Goal: Task Accomplishment & Management: Use online tool/utility

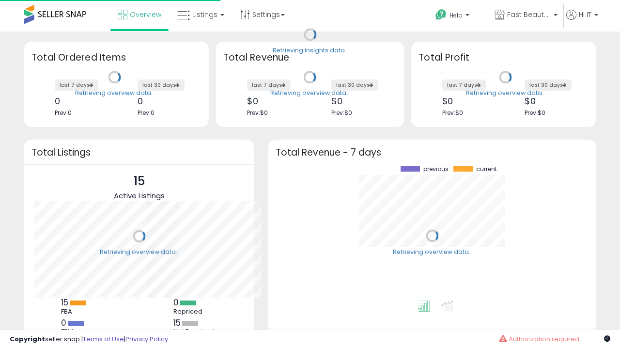
scroll to position [135, 308]
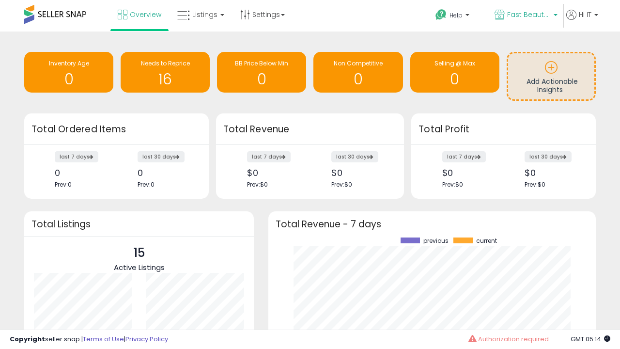
click at [525, 15] on span "Fast Beauty ([GEOGRAPHIC_DATA])" at bounding box center [529, 15] width 44 height 10
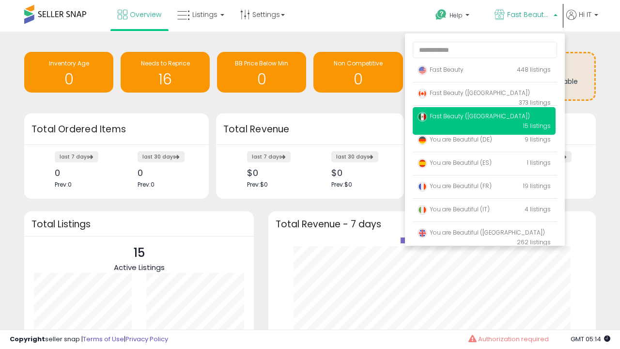
click at [484, 234] on span "You are Beautiful ([GEOGRAPHIC_DATA])" at bounding box center [480, 232] width 127 height 8
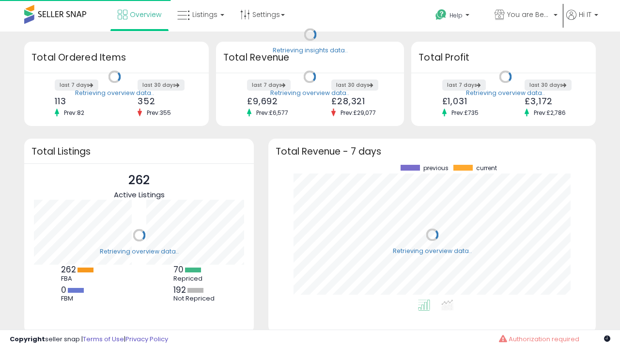
scroll to position [135, 308]
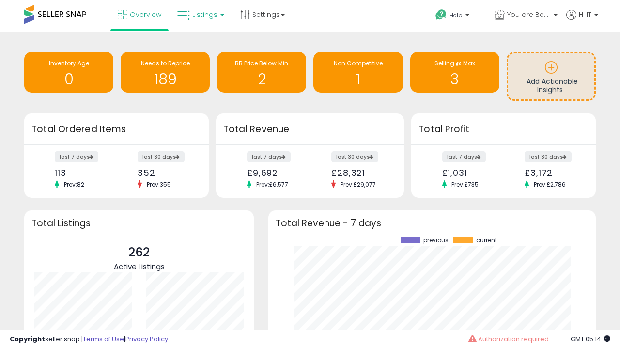
click at [200, 15] on span "Listings" at bounding box center [204, 15] width 25 height 10
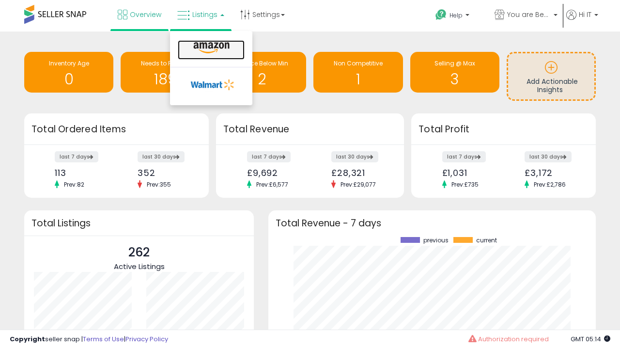
click at [210, 48] on icon at bounding box center [211, 48] width 42 height 13
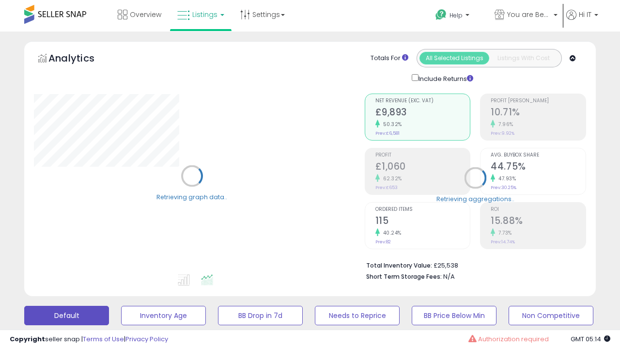
click at [121, 306] on button "All_Inventory" at bounding box center [163, 315] width 85 height 19
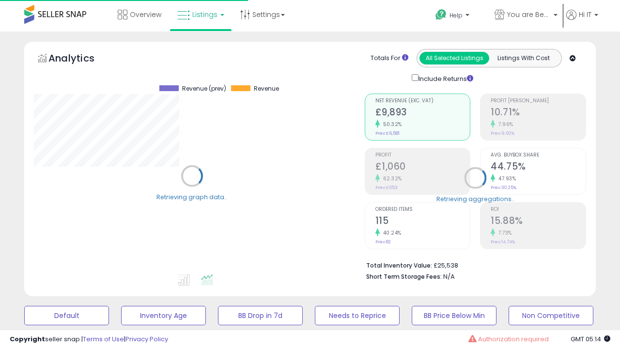
scroll to position [188, 0]
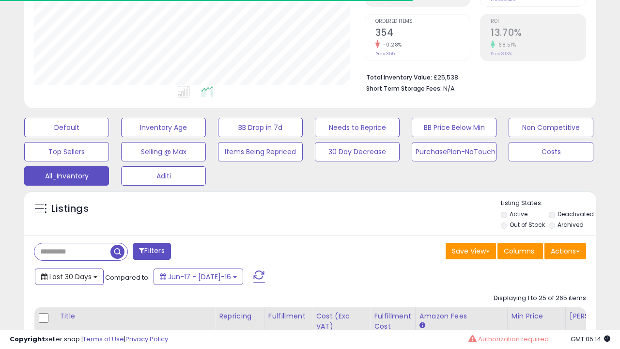
click at [69, 276] on span "Last 30 Days" at bounding box center [70, 277] width 42 height 10
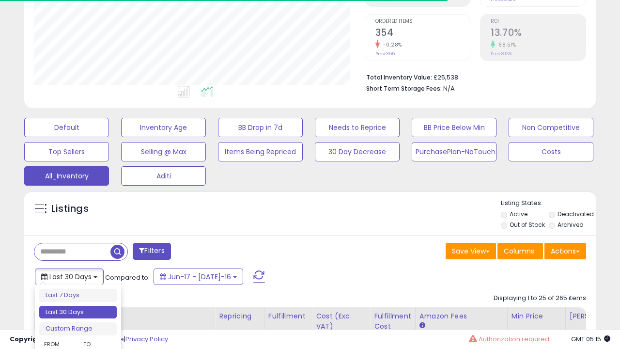
scroll to position [199, 330]
click at [78, 312] on li "Last 30 Days" at bounding box center [77, 312] width 77 height 13
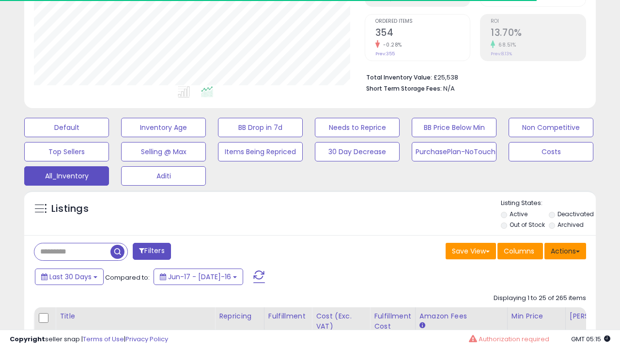
click at [565, 250] on button "Actions" at bounding box center [565, 251] width 42 height 16
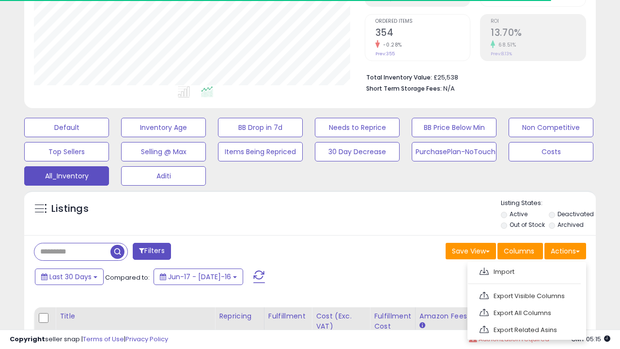
click at [525, 311] on link "Export All Columns" at bounding box center [526, 312] width 106 height 15
